Goal: Information Seeking & Learning: Understand process/instructions

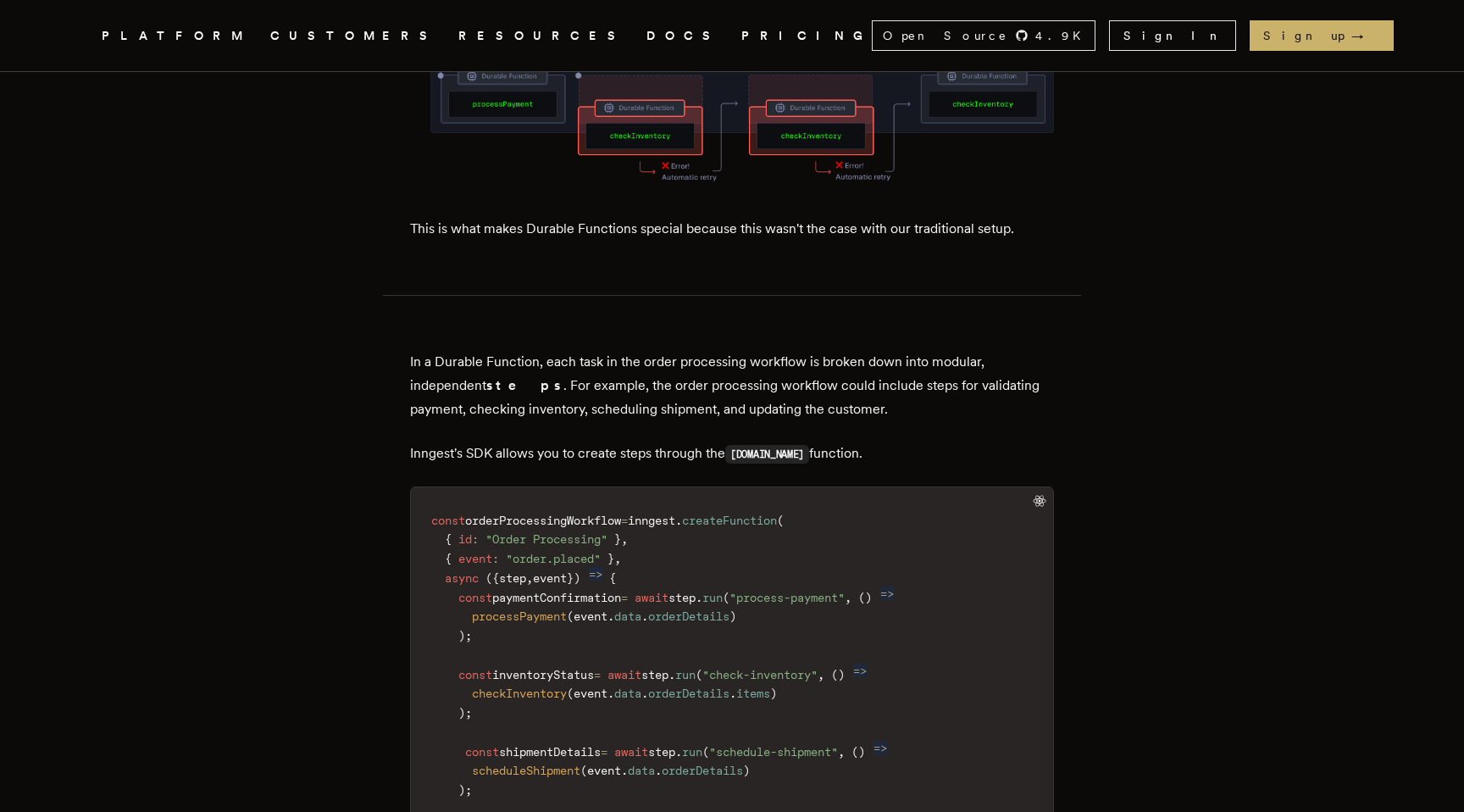
scroll to position [2450, 0]
click at [675, 512] on span "inngest" at bounding box center [651, 518] width 47 height 14
click at [777, 512] on span "createFunction" at bounding box center [729, 518] width 95 height 14
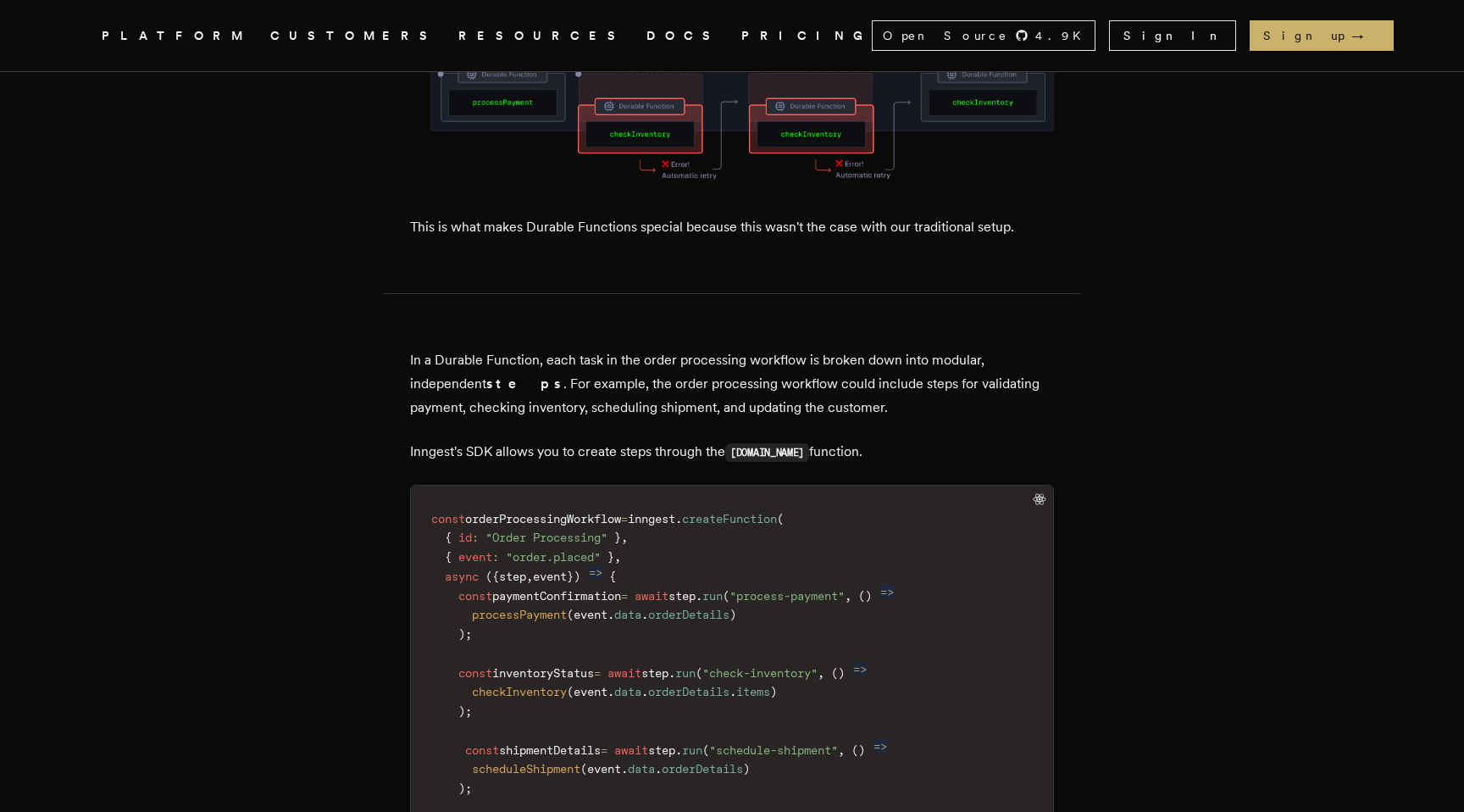
click at [675, 512] on span "inngest" at bounding box center [651, 518] width 47 height 14
click at [756, 512] on span "createFunction" at bounding box center [729, 518] width 95 height 14
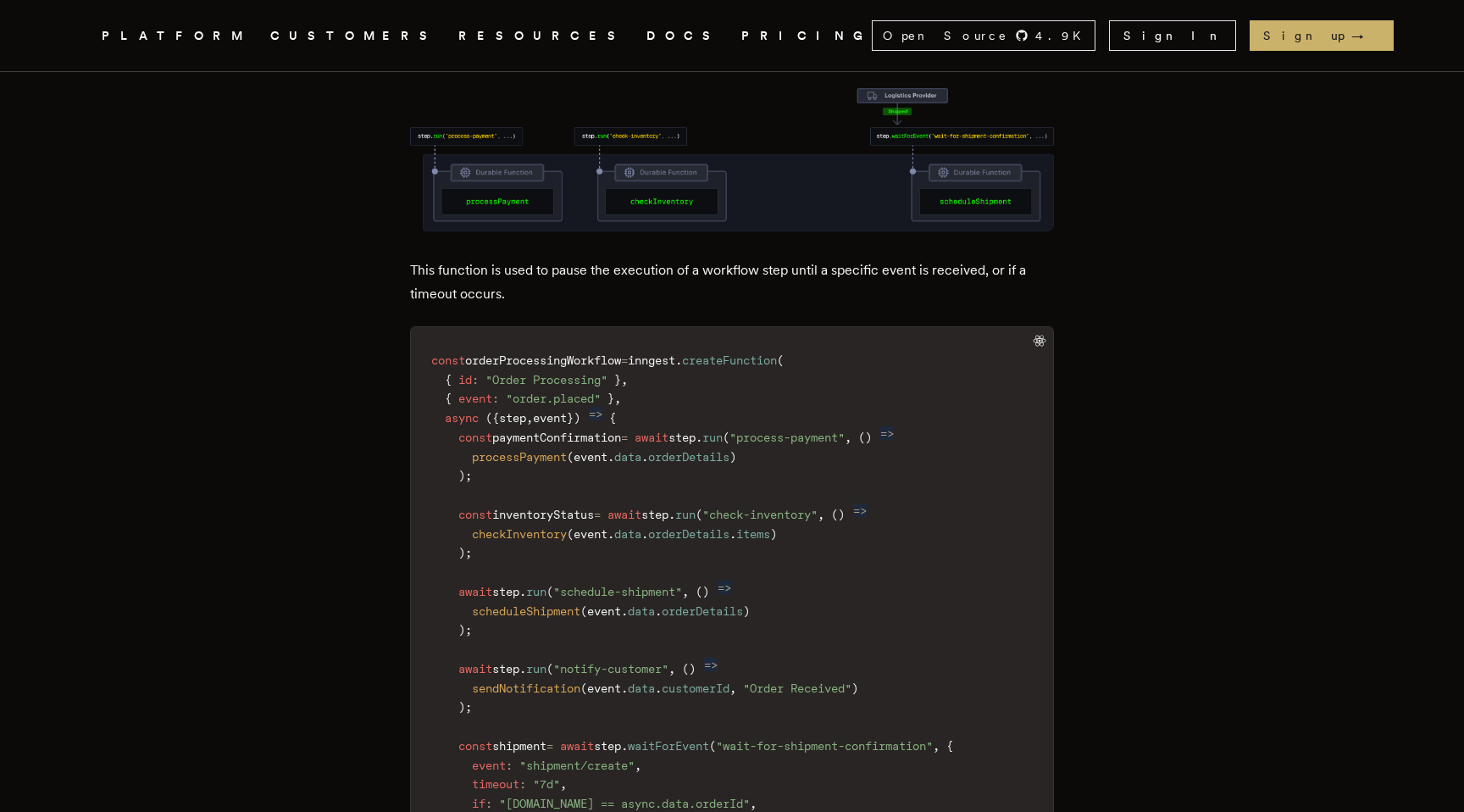
scroll to position [3647, 0]
click at [675, 351] on span "inngest" at bounding box center [651, 358] width 47 height 14
click at [746, 351] on span "createFunction" at bounding box center [729, 358] width 95 height 14
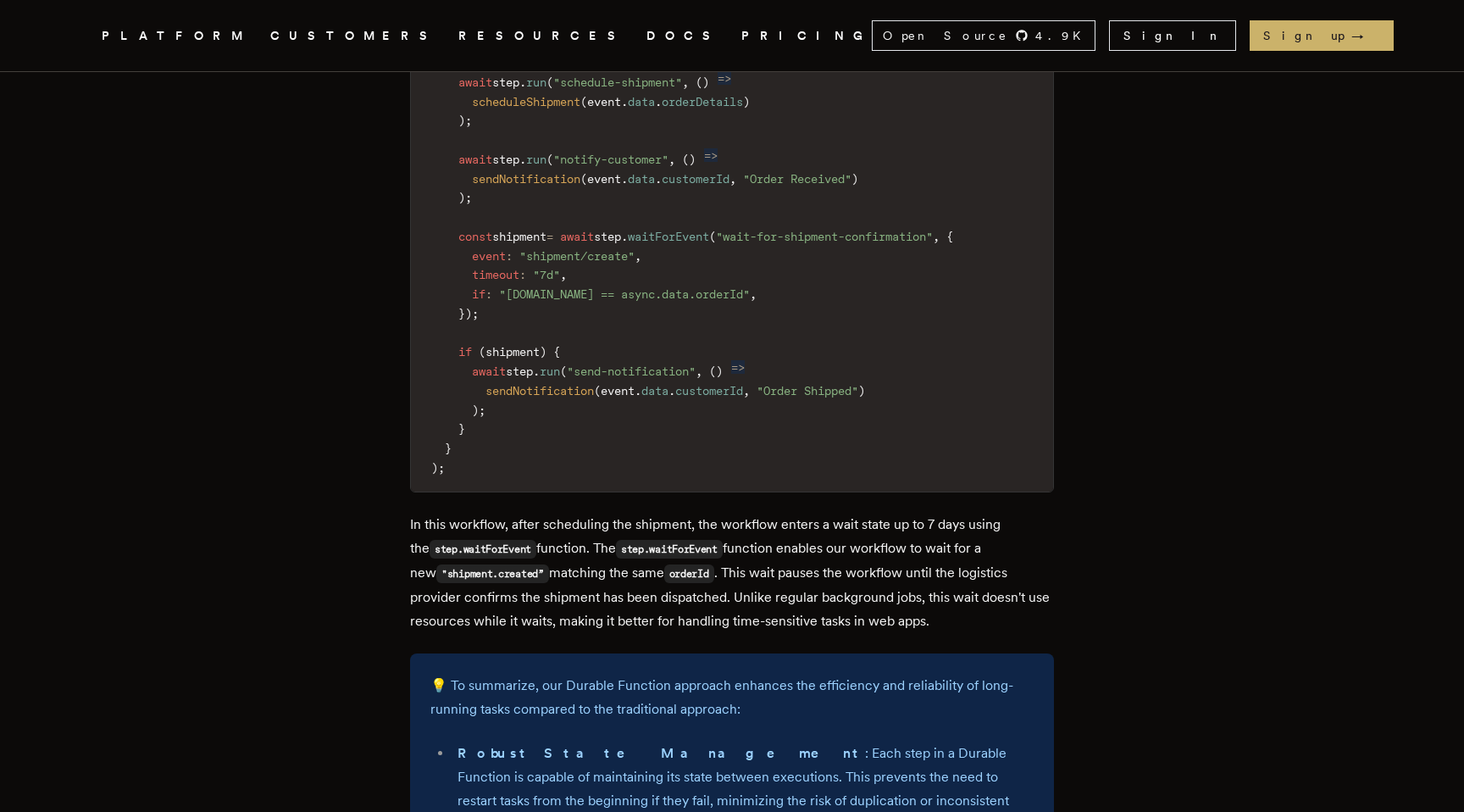
scroll to position [4545, 0]
